Goal: Information Seeking & Learning: Learn about a topic

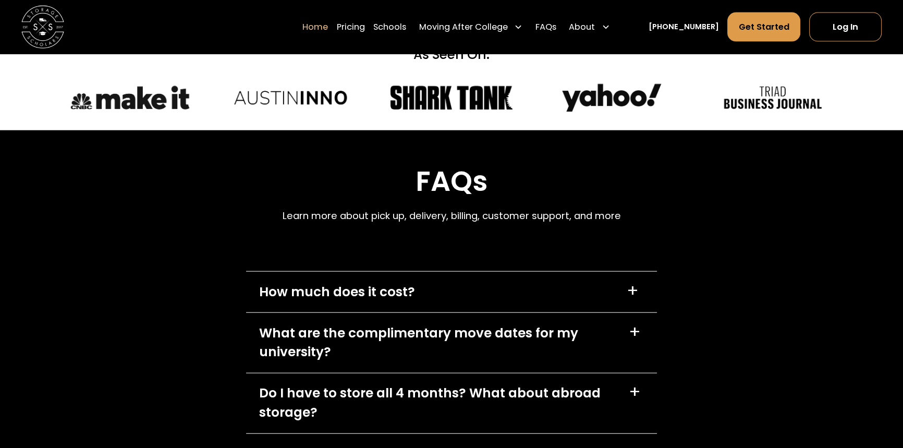
scroll to position [3082, 0]
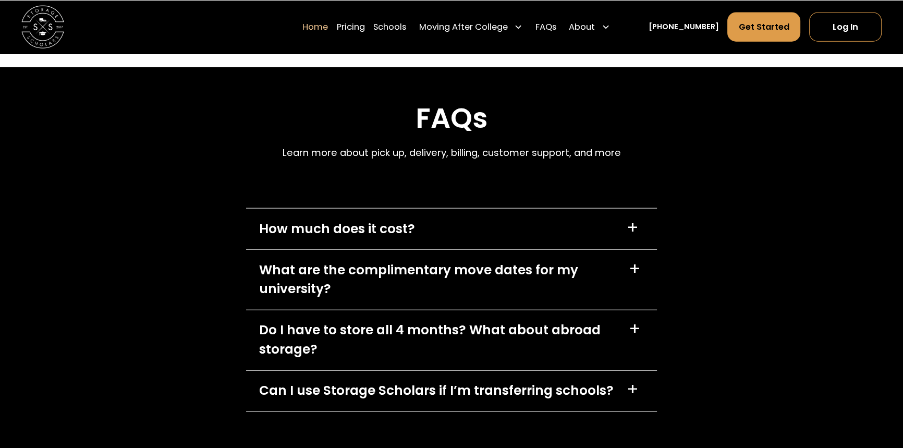
click at [636, 230] on div "+" at bounding box center [633, 228] width 12 height 17
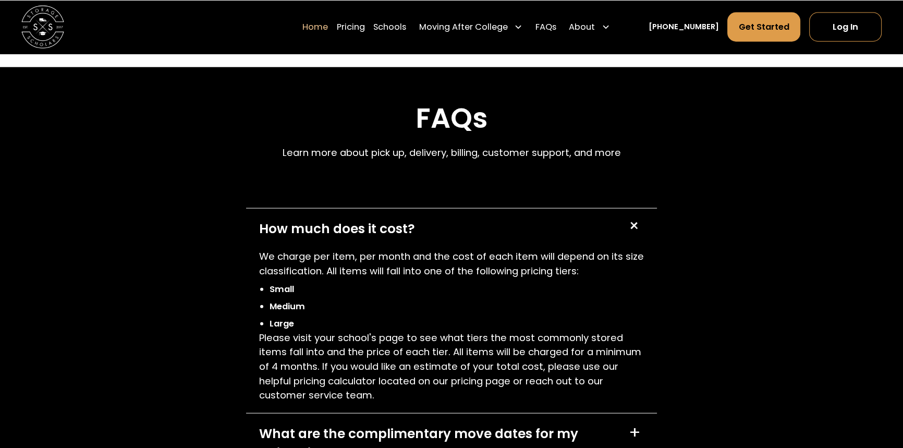
click at [637, 221] on div "+" at bounding box center [634, 226] width 20 height 20
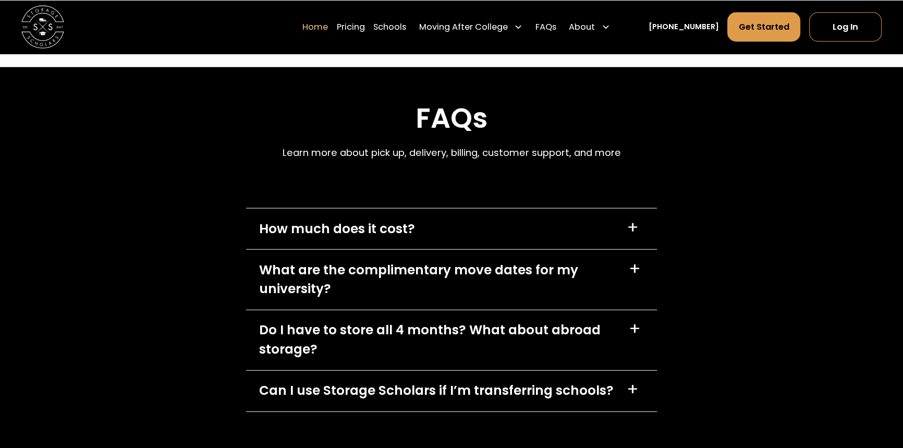
click at [636, 273] on div "+" at bounding box center [635, 269] width 12 height 17
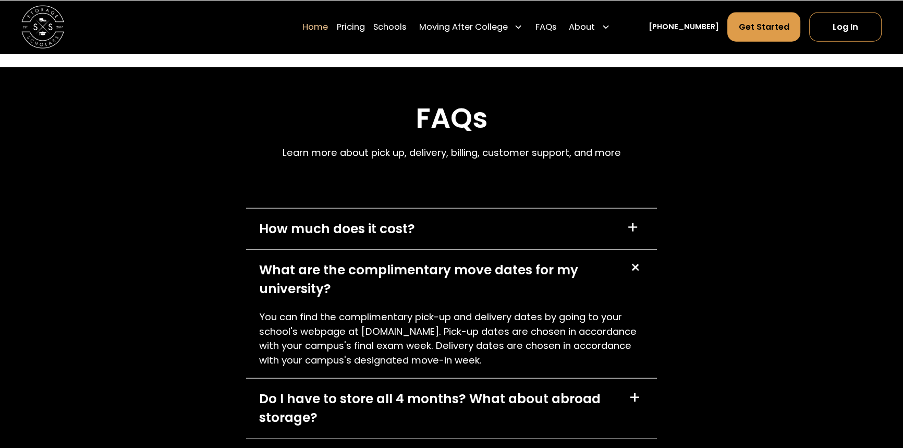
click at [636, 273] on div "+" at bounding box center [635, 268] width 20 height 20
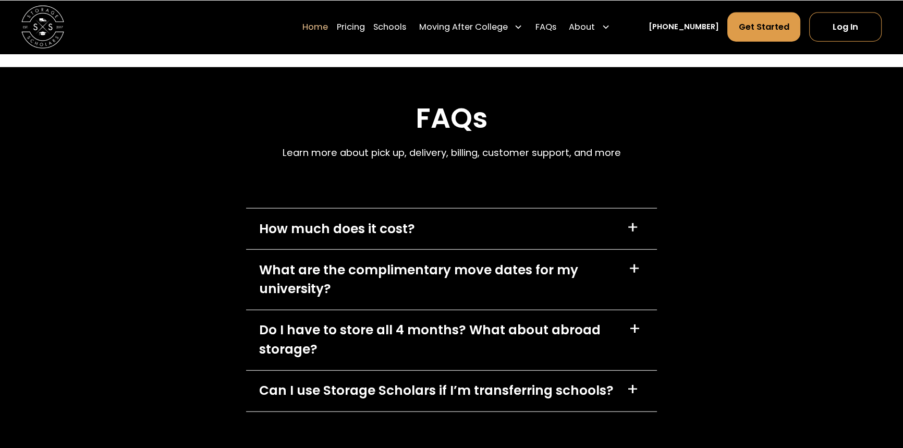
click at [640, 328] on div "+" at bounding box center [635, 329] width 12 height 17
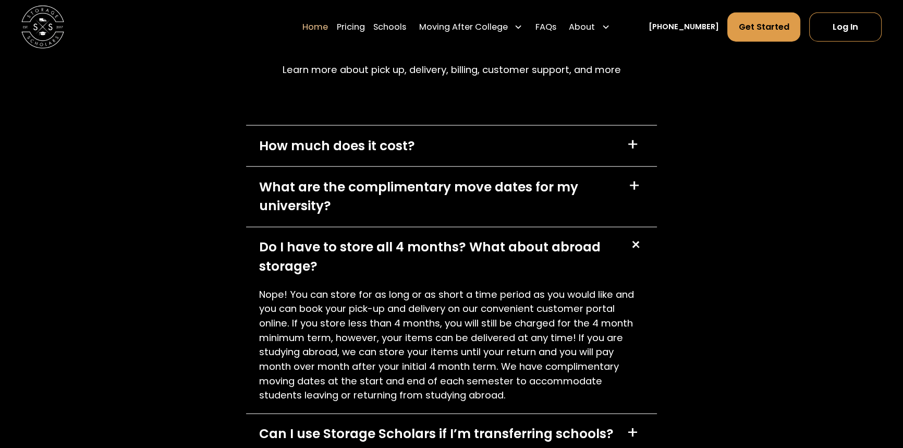
scroll to position [3177, 0]
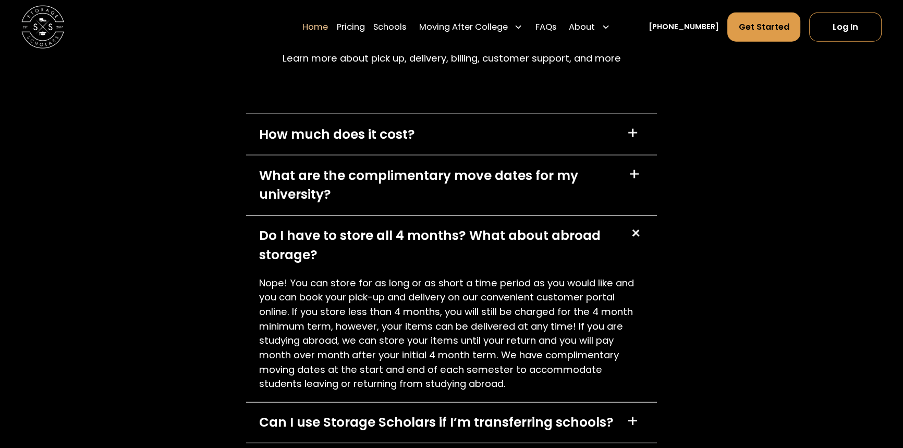
click at [631, 234] on div "+" at bounding box center [635, 234] width 20 height 20
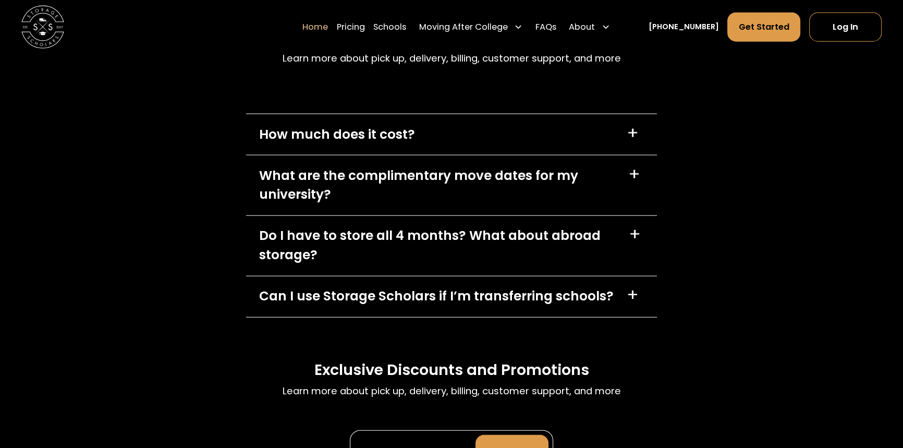
click at [632, 294] on div "+" at bounding box center [633, 295] width 12 height 17
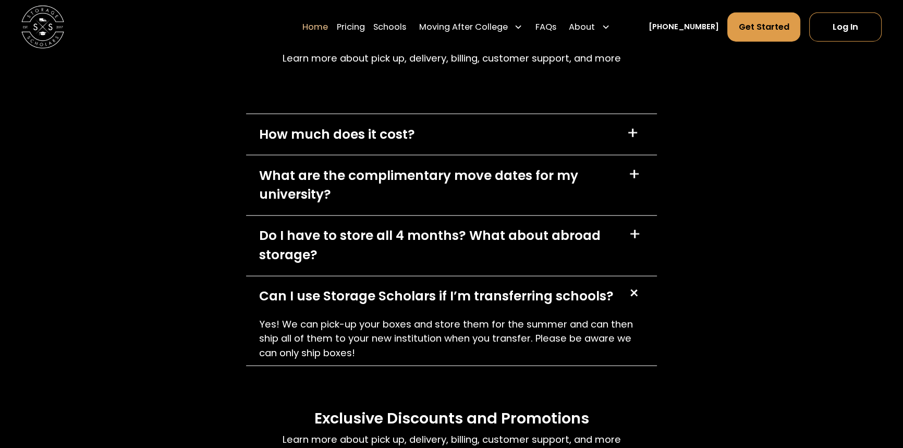
click at [632, 294] on div "+" at bounding box center [634, 293] width 20 height 20
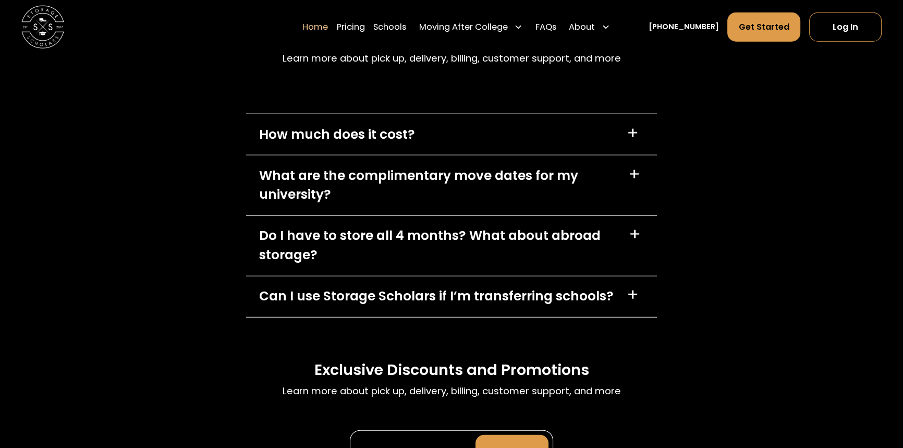
click at [632, 294] on div "+" at bounding box center [633, 295] width 12 height 17
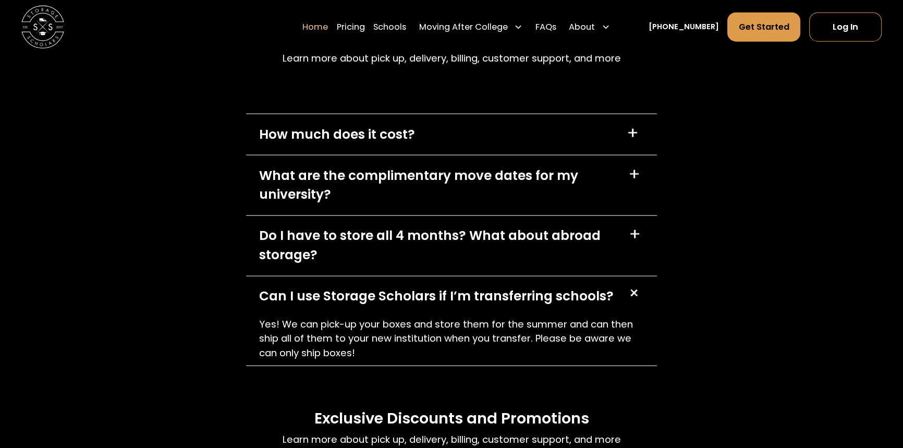
click at [632, 294] on div "+" at bounding box center [634, 293] width 20 height 20
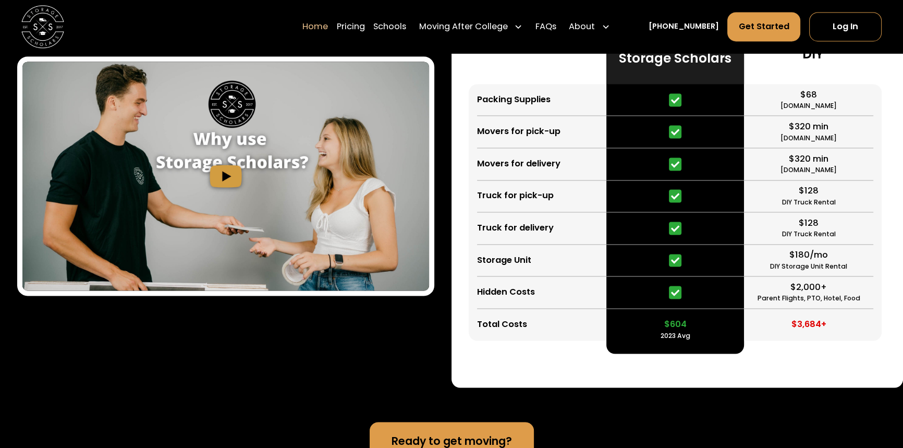
scroll to position [1897, 0]
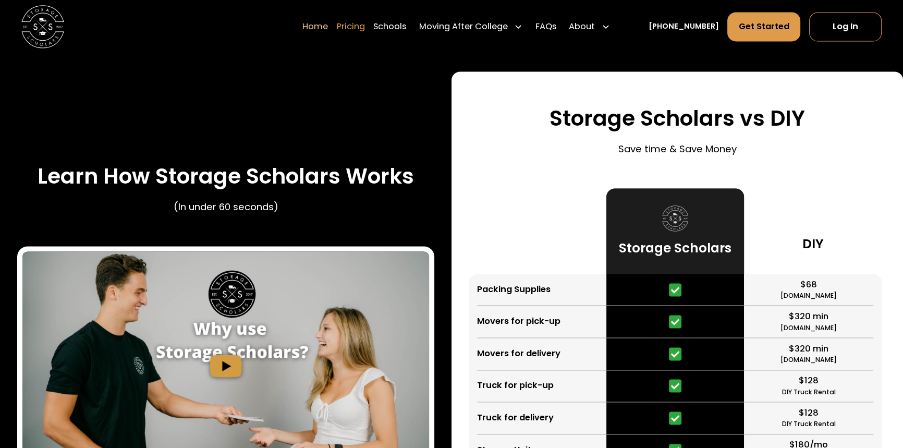
click at [357, 23] on link "Pricing" at bounding box center [350, 27] width 28 height 30
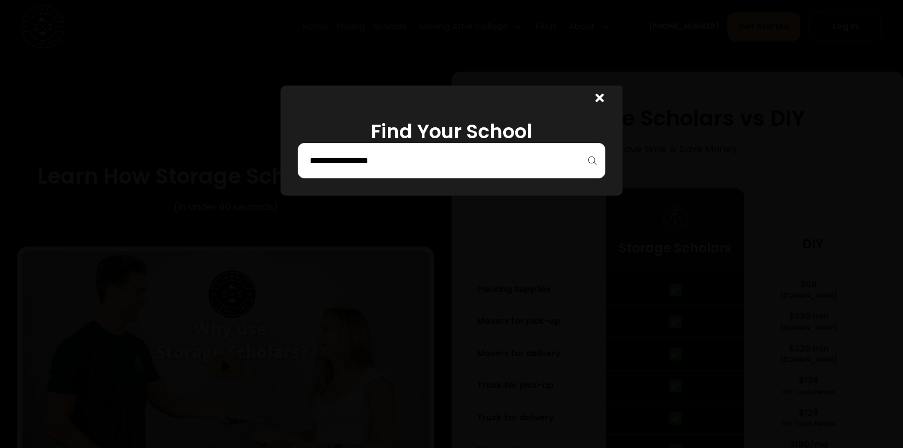
click at [491, 160] on input "search" at bounding box center [452, 161] width 286 height 18
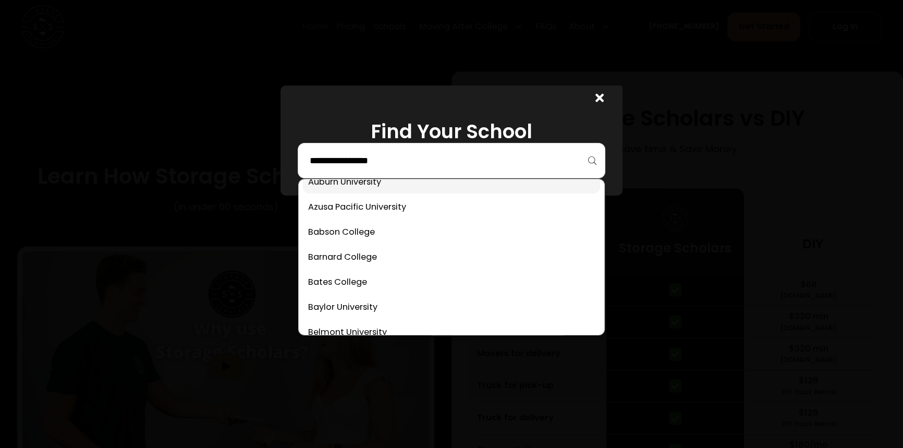
scroll to position [237, 0]
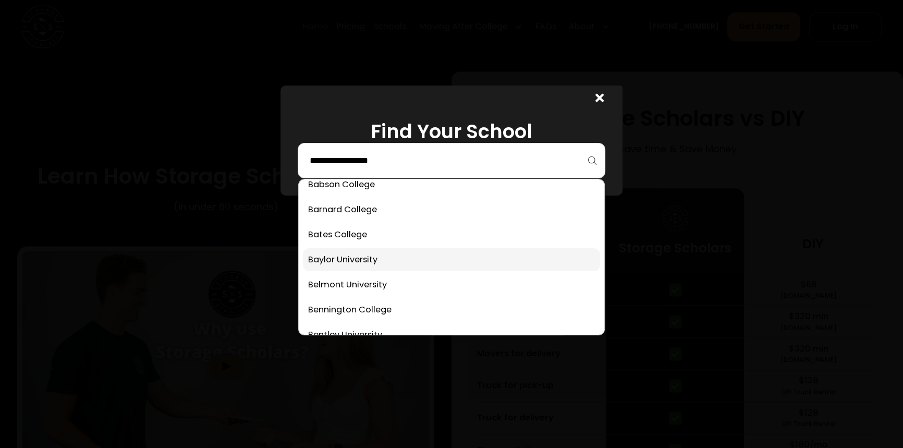
click at [396, 263] on link at bounding box center [452, 259] width 298 height 23
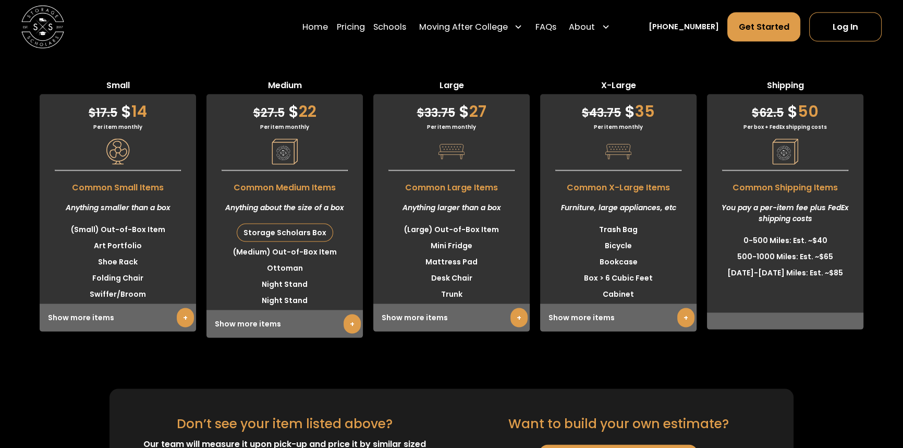
scroll to position [2658, 0]
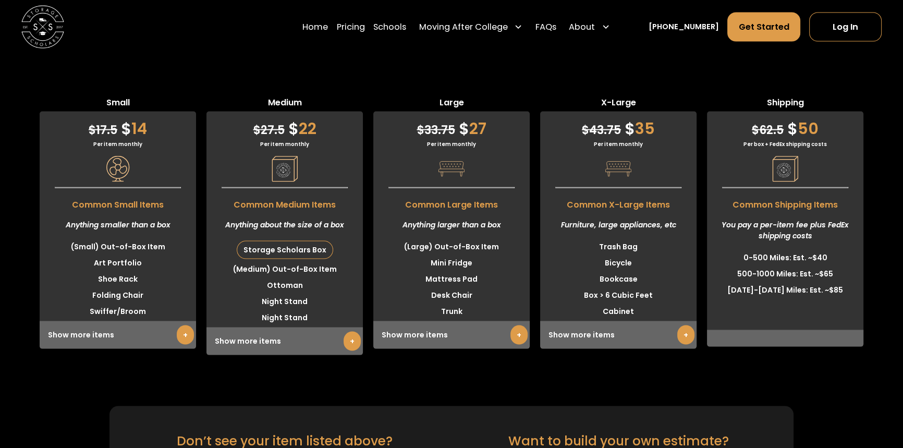
click at [353, 344] on link "+" at bounding box center [352, 341] width 17 height 19
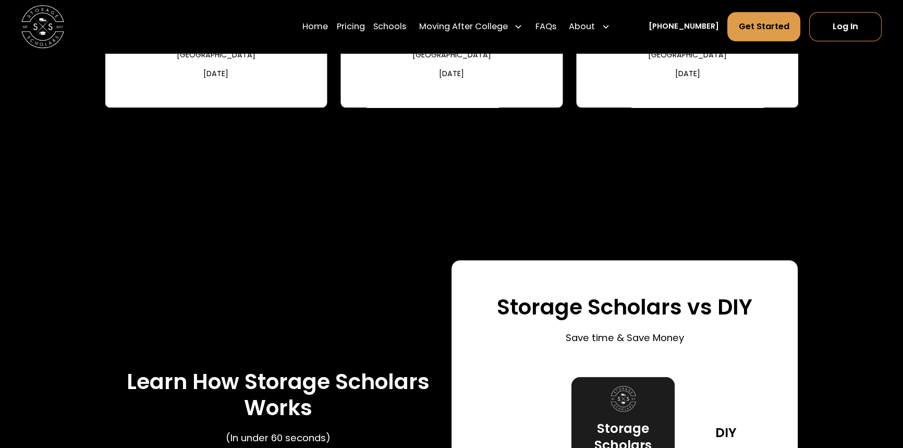
scroll to position [1283, 0]
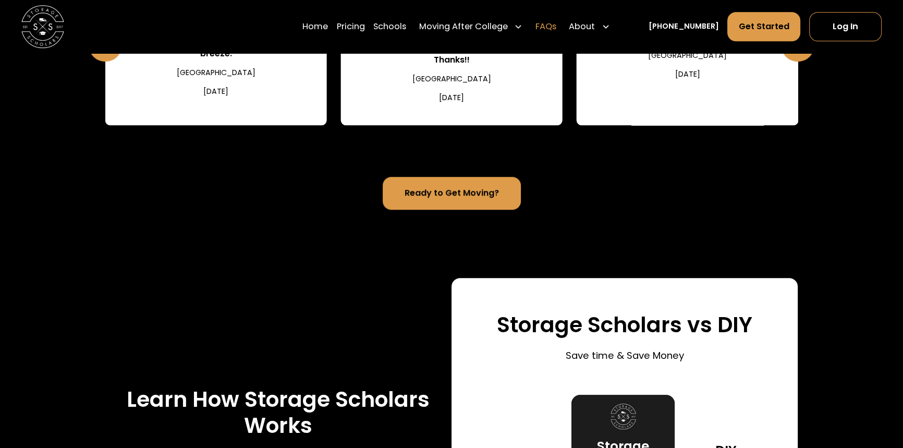
click at [553, 26] on link "FAQs" at bounding box center [546, 27] width 21 height 30
